Goal: Transaction & Acquisition: Book appointment/travel/reservation

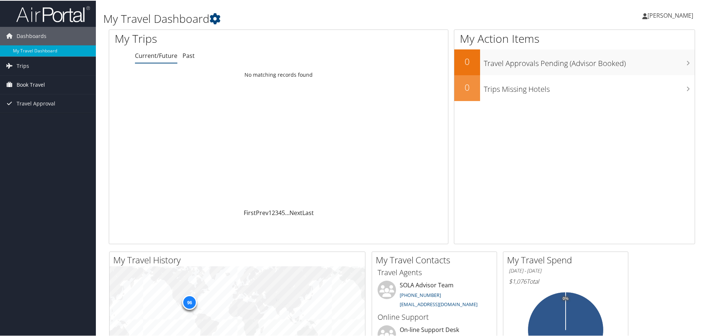
click at [35, 87] on span "Book Travel" at bounding box center [31, 84] width 28 height 18
click at [35, 109] on link "Book/Manage Online Trips" at bounding box center [48, 109] width 96 height 11
